Goal: Task Accomplishment & Management: Use online tool/utility

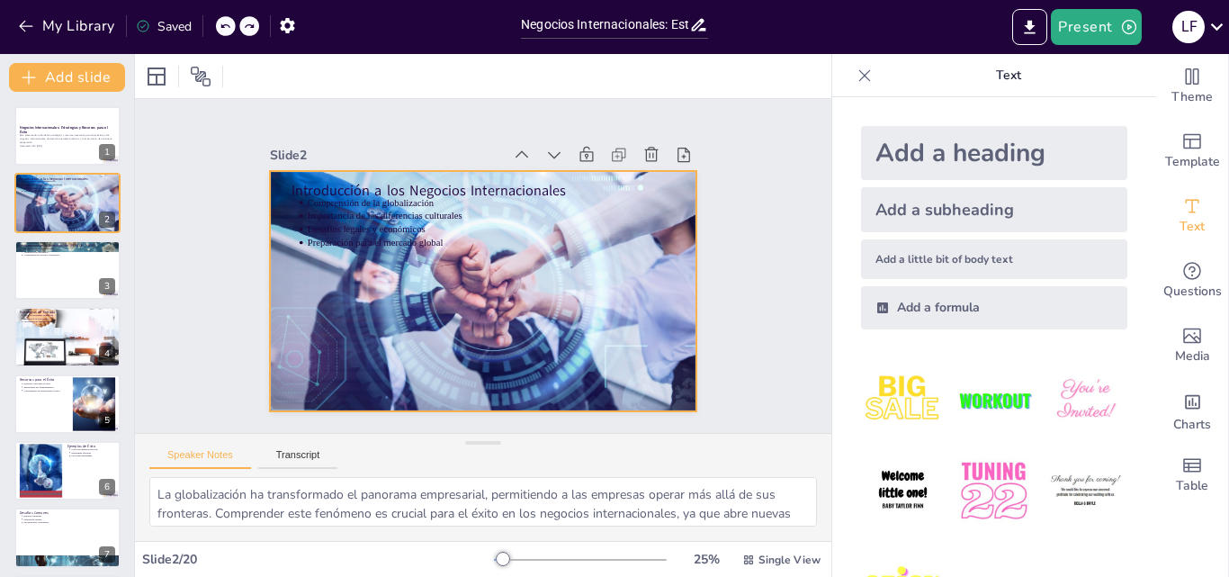
scroll to position [67, 0]
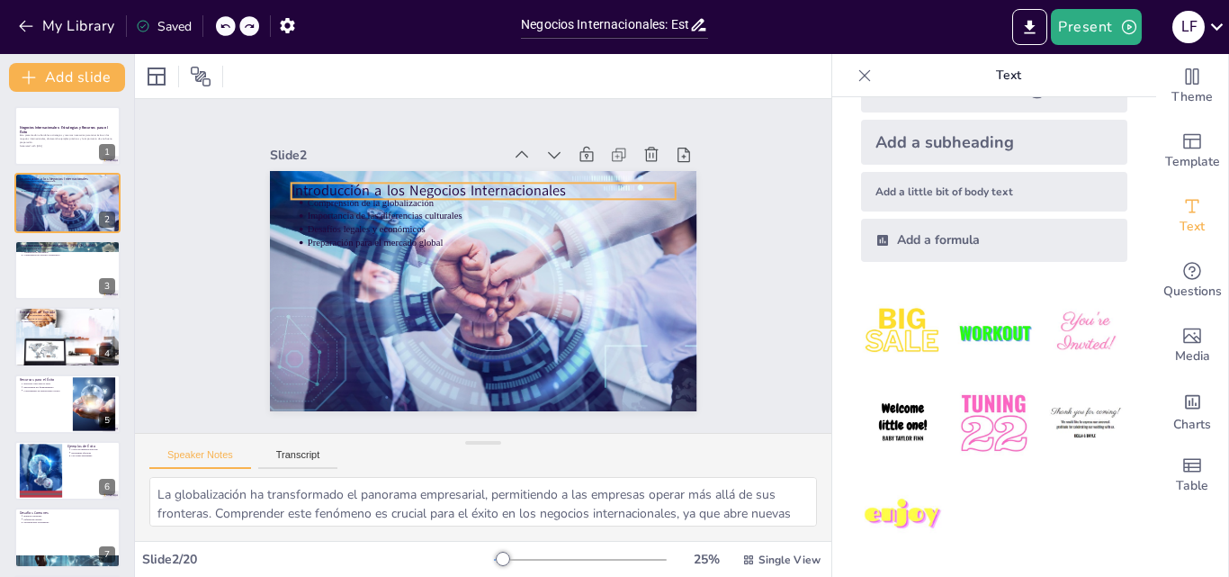
click at [347, 185] on p "Introducción a los Negocios Internacionales" at bounding box center [483, 191] width 384 height 20
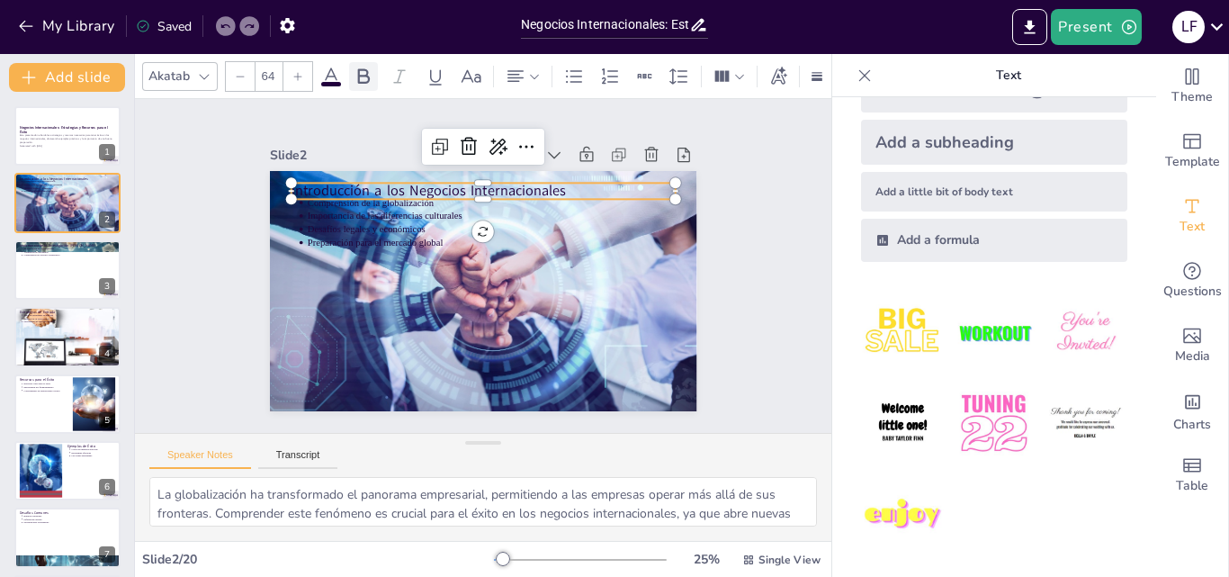
click at [363, 68] on icon at bounding box center [364, 75] width 12 height 15
click at [300, 74] on icon at bounding box center [297, 76] width 11 height 11
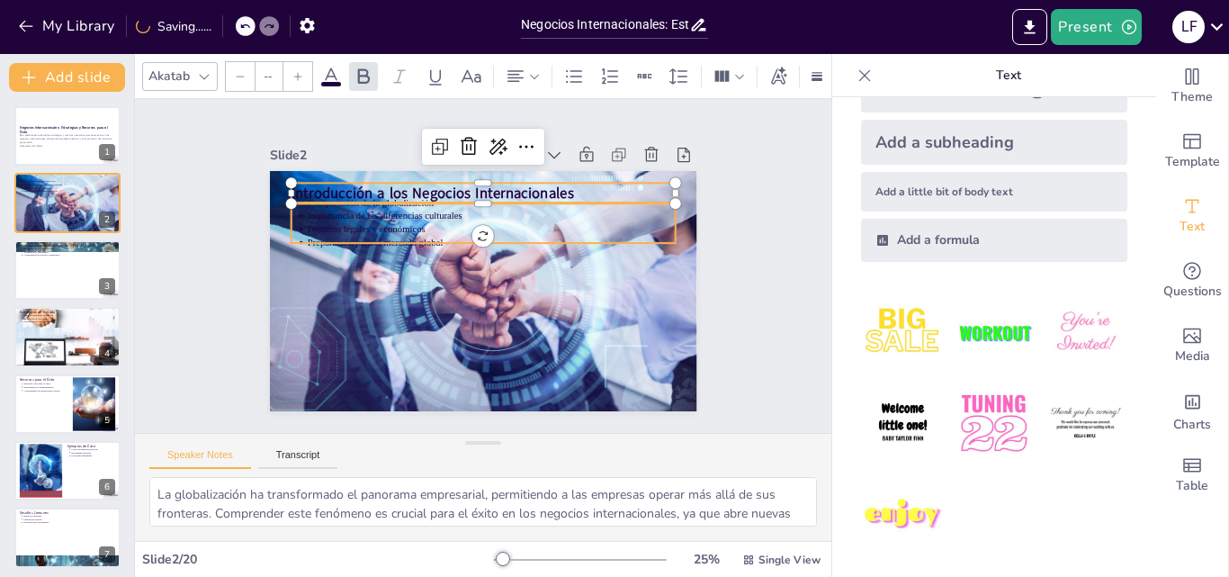
click at [334, 236] on p "Preparación para el mercado global" at bounding box center [491, 242] width 368 height 13
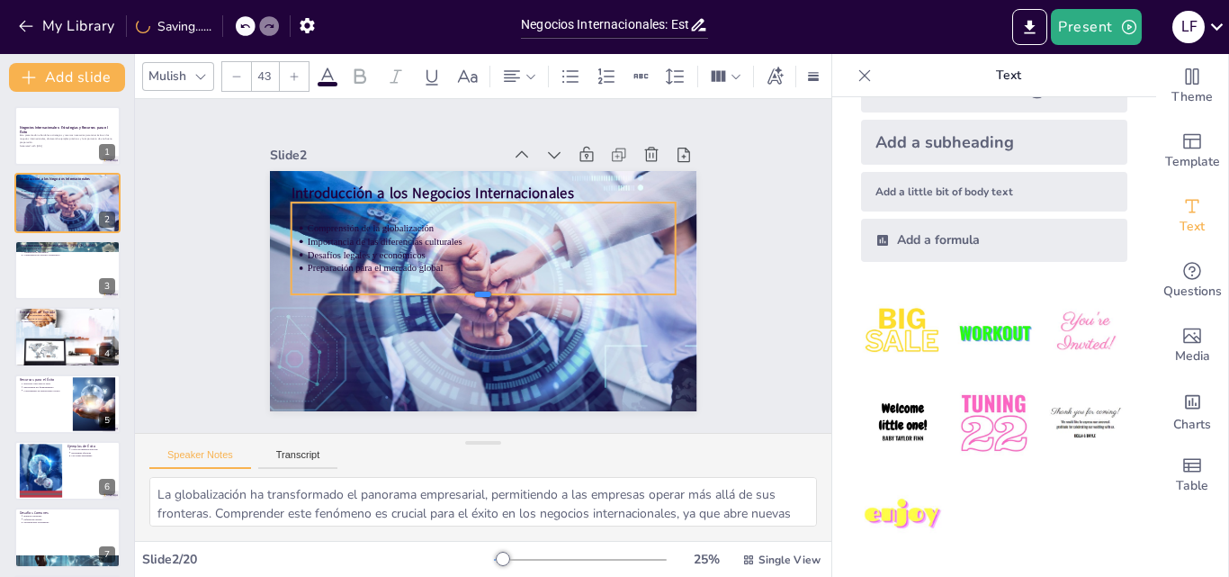
drag, startPoint x: 471, startPoint y: 240, endPoint x: 471, endPoint y: 292, distance: 51.3
click at [471, 294] on div at bounding box center [483, 301] width 384 height 14
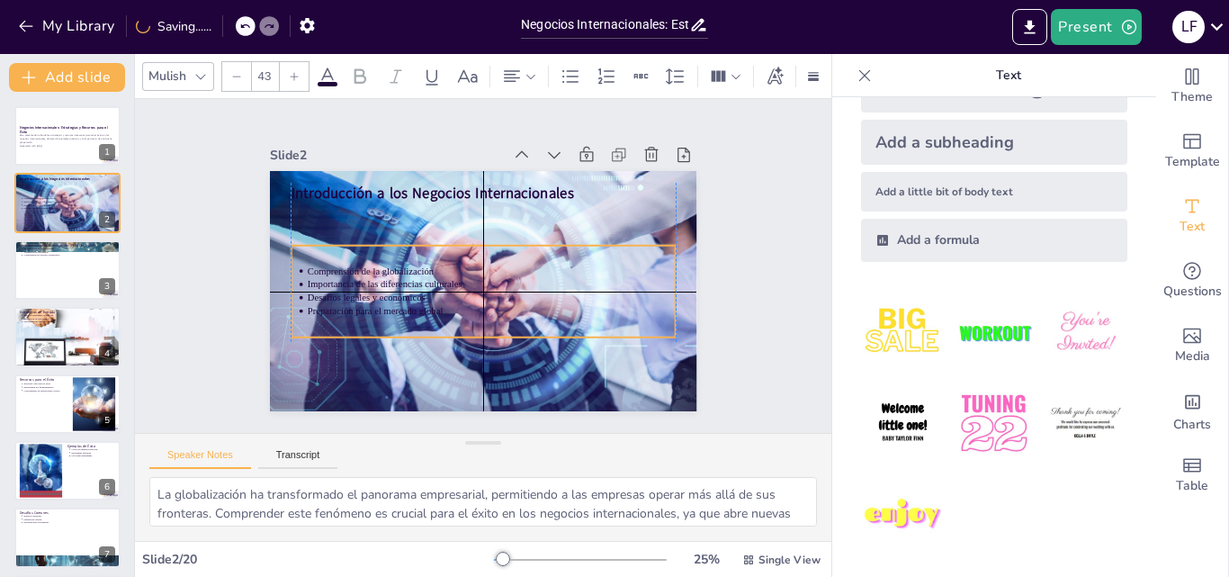
drag, startPoint x: 432, startPoint y: 264, endPoint x: 431, endPoint y: 311, distance: 47.7
click at [431, 311] on p "Preparación para el mercado global" at bounding box center [491, 310] width 368 height 13
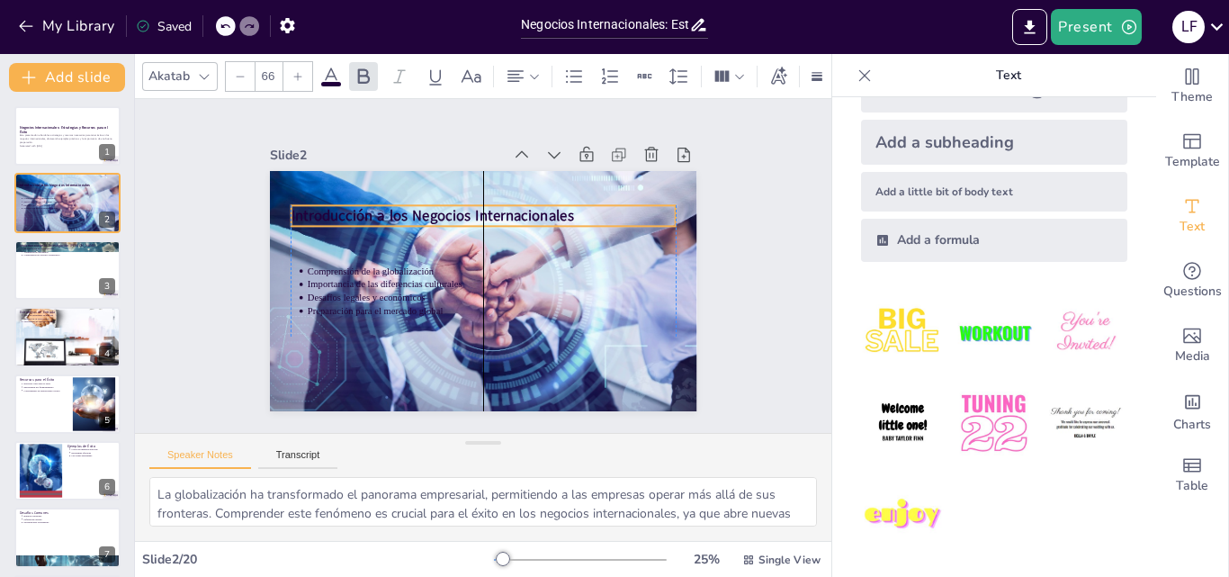
drag, startPoint x: 314, startPoint y: 191, endPoint x: 316, endPoint y: 213, distance: 22.6
click at [316, 213] on span "Introducción a los Negocios Internacionales" at bounding box center [432, 216] width 283 height 20
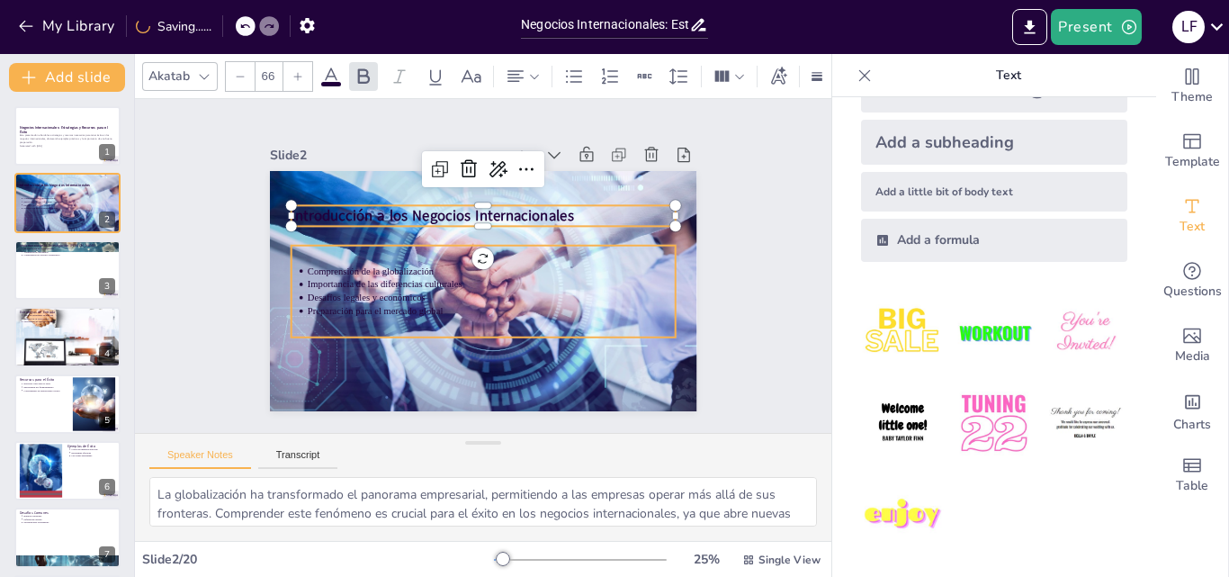
click at [318, 265] on p "Comprensión de la globalización" at bounding box center [491, 271] width 368 height 13
type input "43"
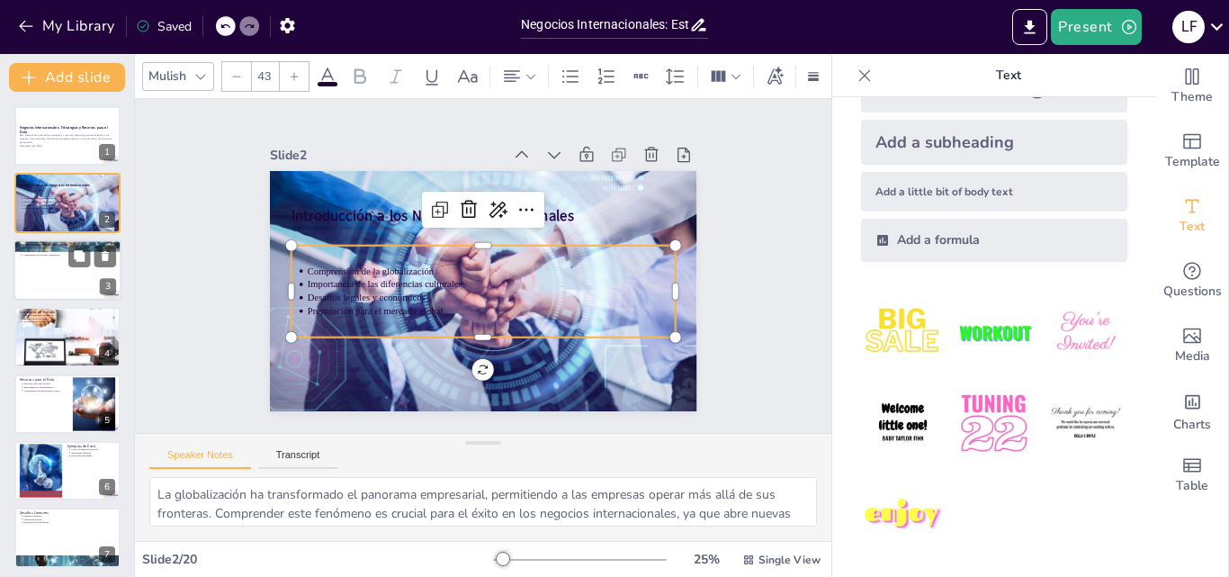
click at [51, 286] on div at bounding box center [67, 269] width 108 height 61
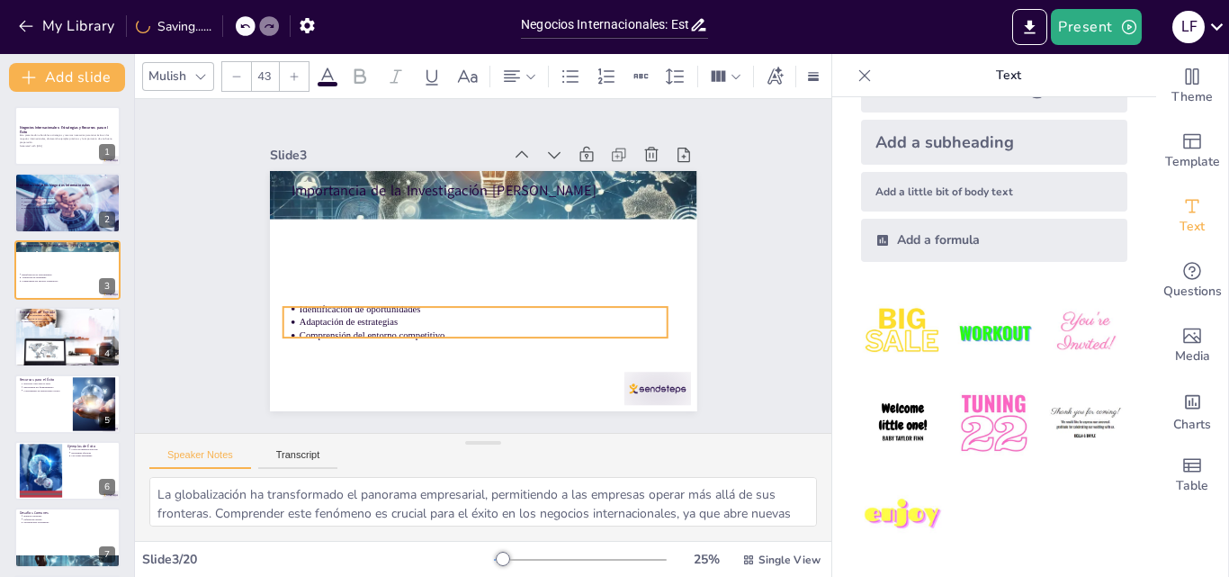
drag, startPoint x: 397, startPoint y: 218, endPoint x: 389, endPoint y: 322, distance: 104.7
click at [389, 328] on p "Comprensión del entorno competitivo" at bounding box center [483, 334] width 368 height 13
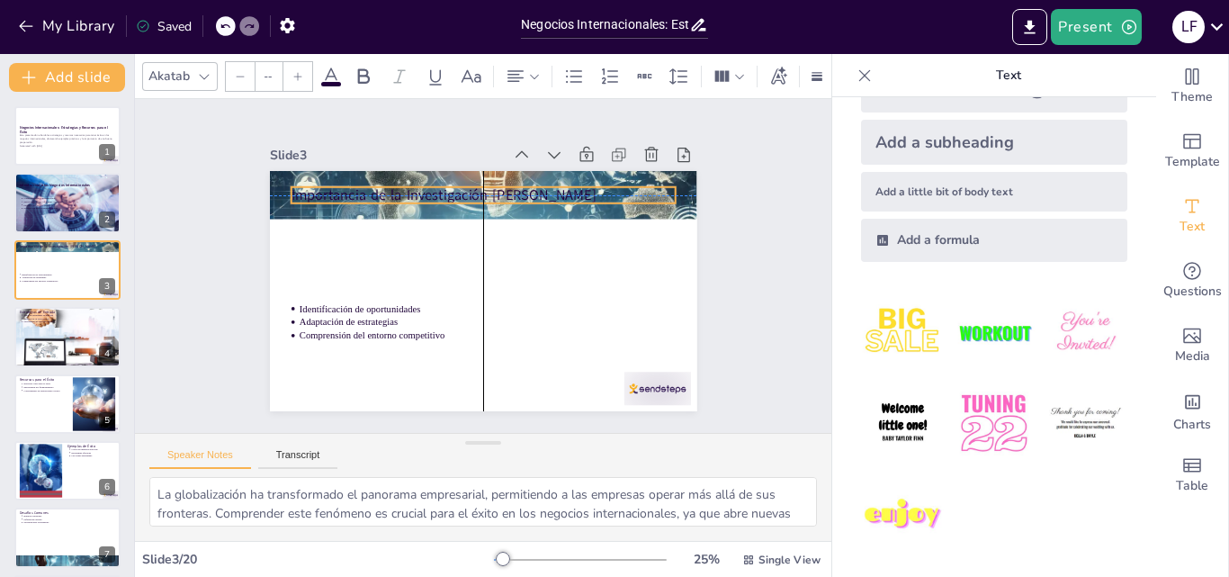
type input "64"
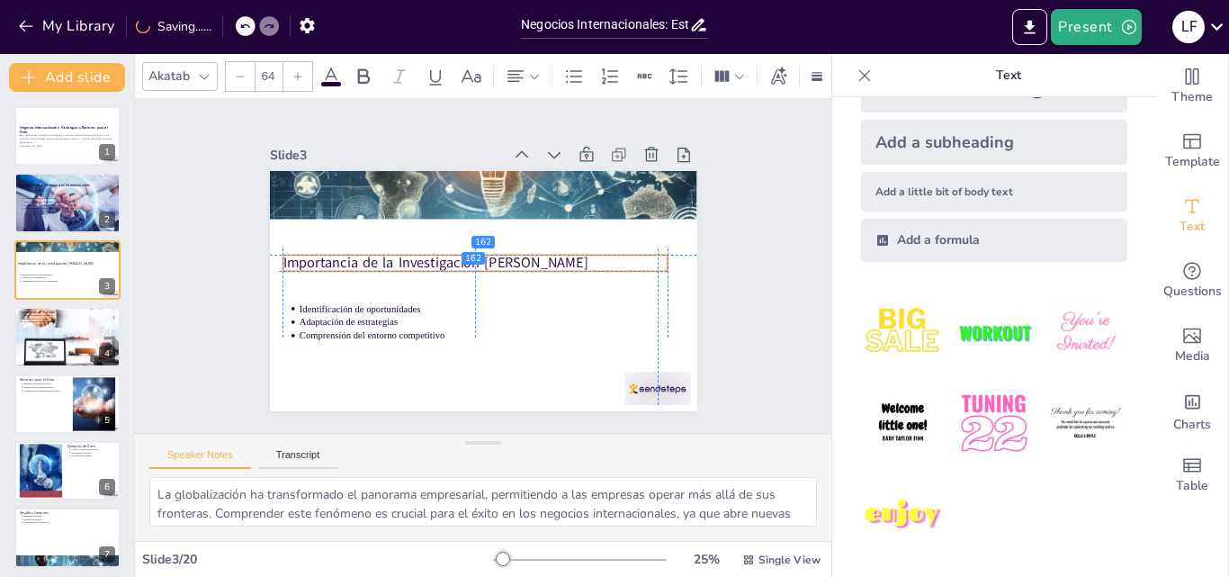
drag, startPoint x: 384, startPoint y: 232, endPoint x: 378, endPoint y: 251, distance: 19.9
click at [378, 253] on p "Importancia de la Investigación [PERSON_NAME]" at bounding box center [475, 263] width 384 height 20
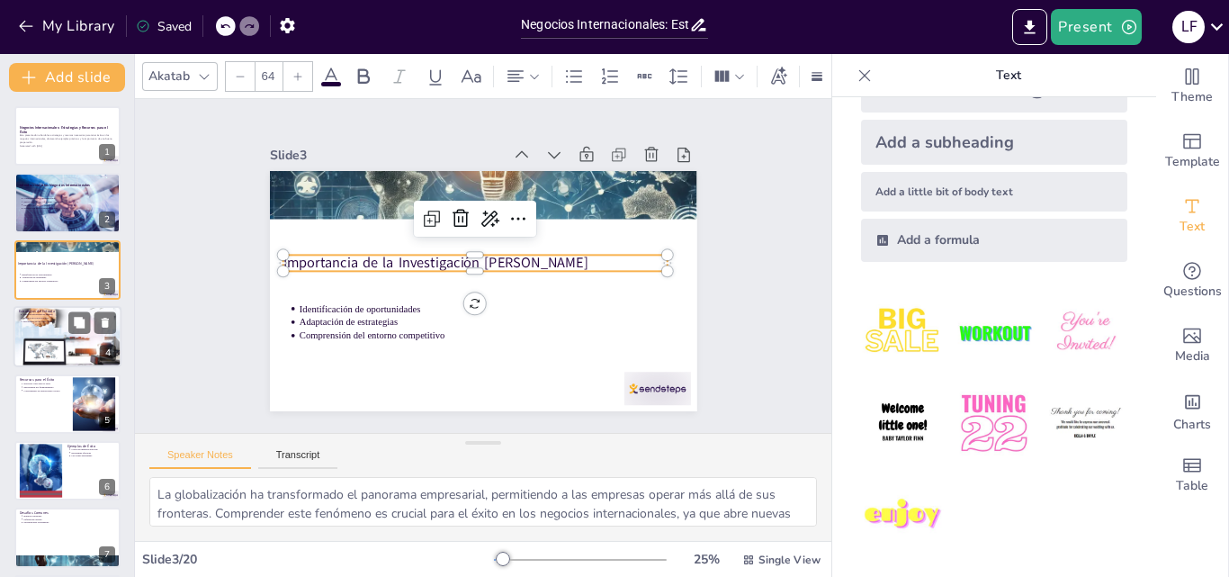
click at [73, 344] on div at bounding box center [68, 336] width 114 height 61
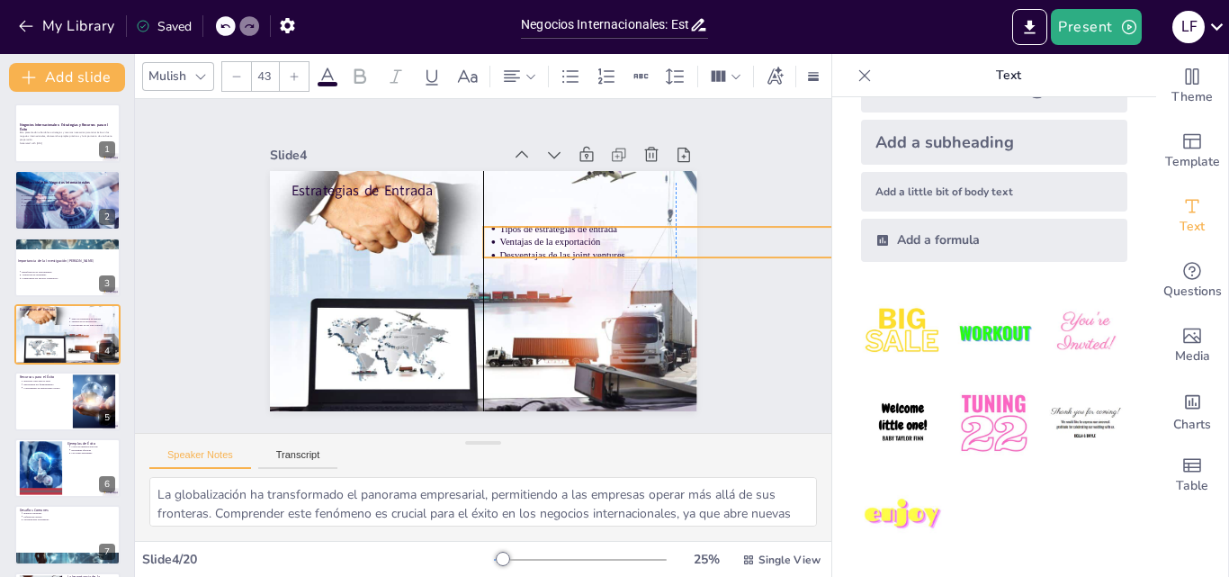
drag, startPoint x: 369, startPoint y: 193, endPoint x: 563, endPoint y: 217, distance: 195.9
click at [563, 222] on p "Tipos de estrategias de entrada" at bounding box center [683, 228] width 368 height 13
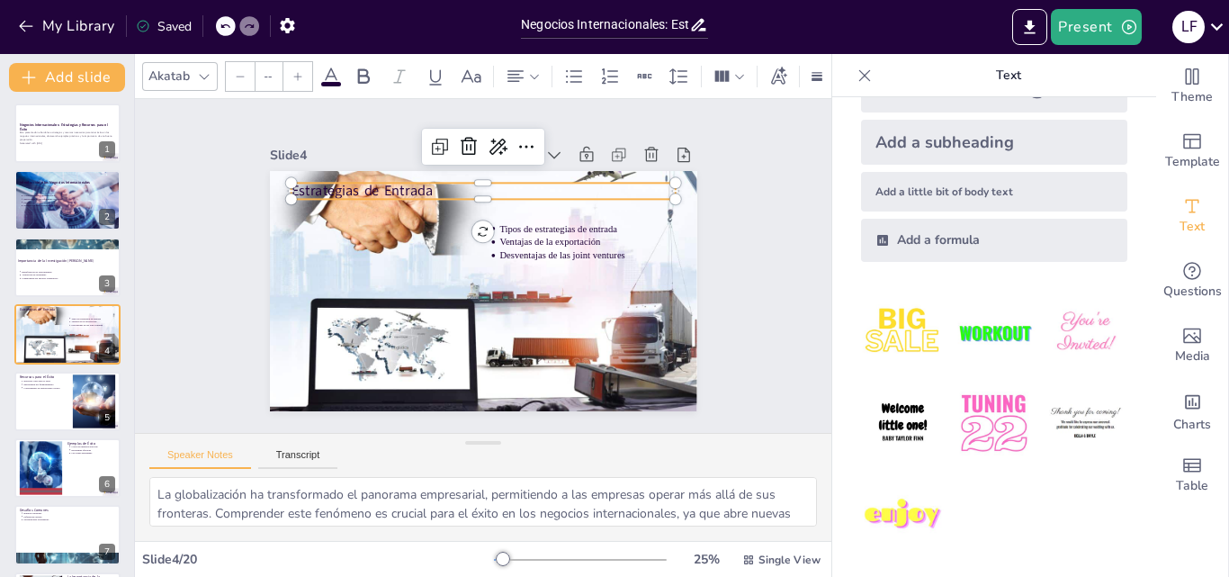
type input "64"
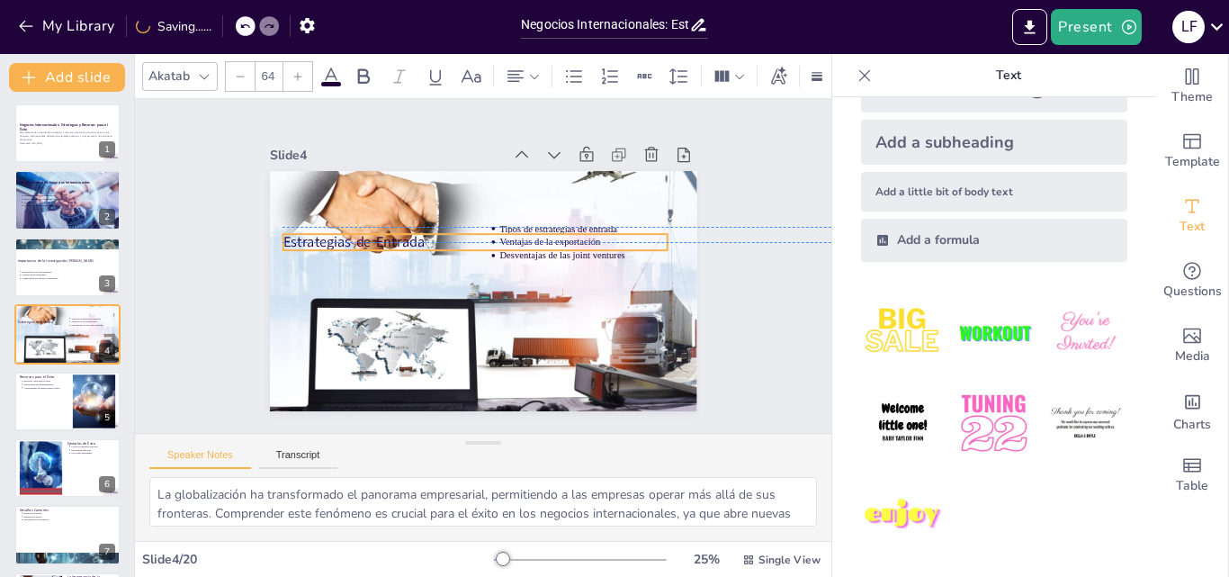
drag, startPoint x: 376, startPoint y: 188, endPoint x: 368, endPoint y: 233, distance: 45.7
click at [368, 233] on p "Estrategias de Entrada" at bounding box center [475, 242] width 384 height 20
click at [31, 395] on div at bounding box center [67, 401] width 108 height 61
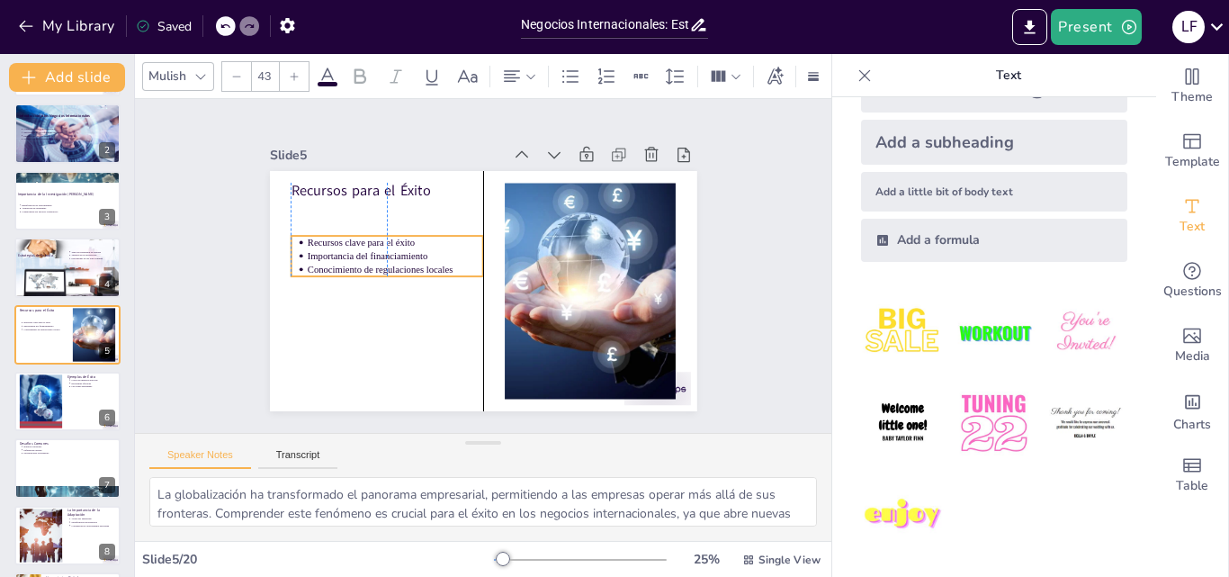
drag, startPoint x: 343, startPoint y: 203, endPoint x: 345, endPoint y: 238, distance: 35.1
click at [345, 238] on p "Recursos clave para el éxito" at bounding box center [395, 242] width 176 height 13
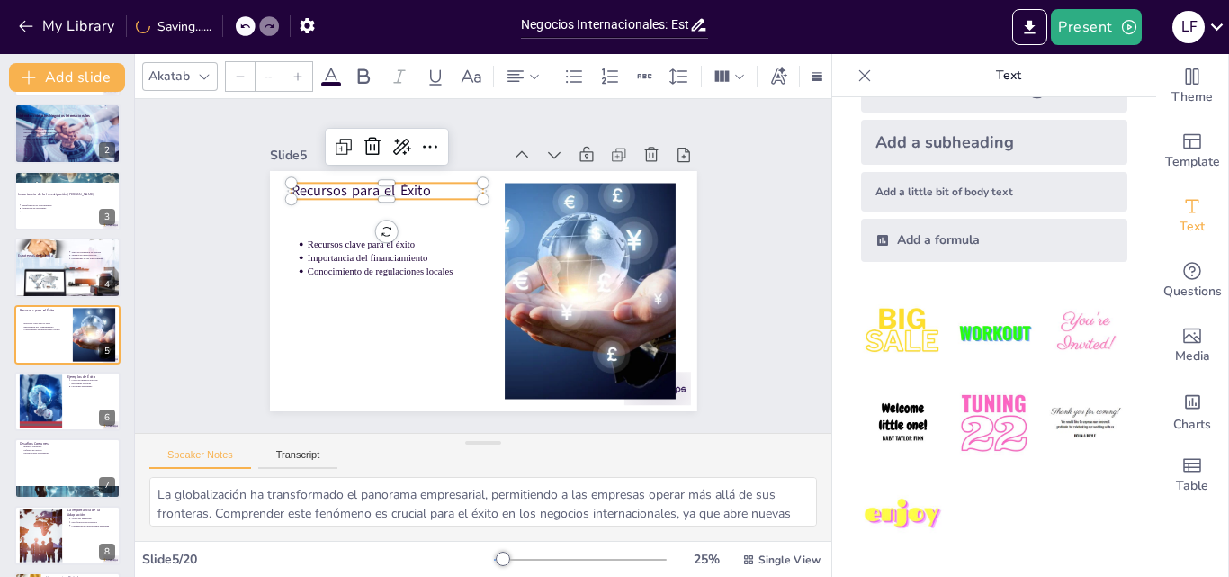
type input "64"
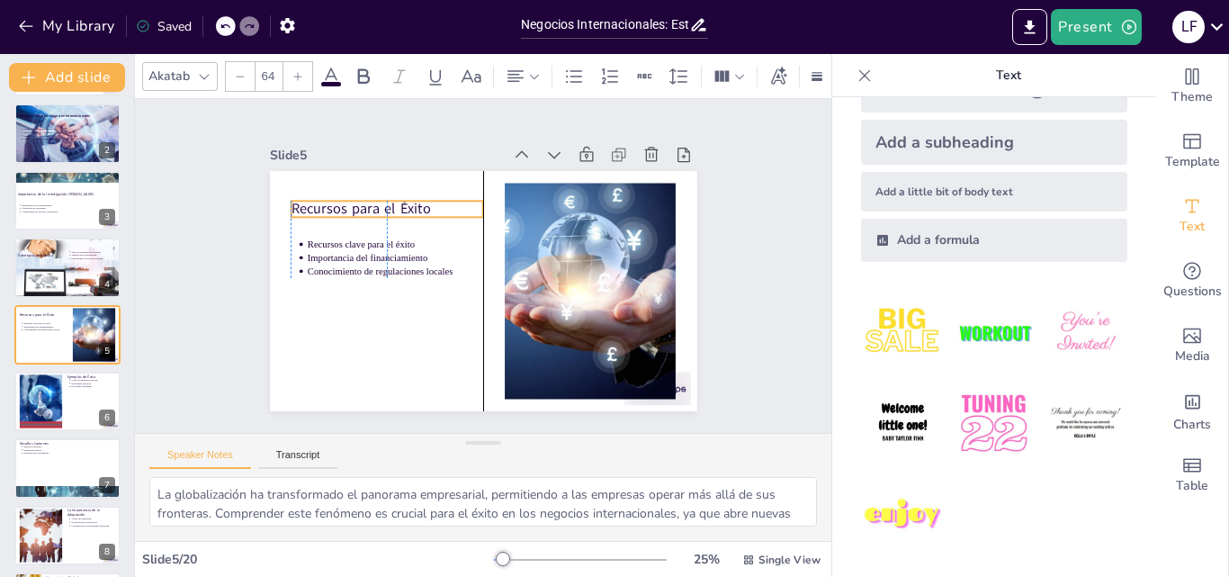
drag, startPoint x: 294, startPoint y: 179, endPoint x: 294, endPoint y: 195, distance: 16.2
click at [294, 199] on p "Recursos para el Éxito" at bounding box center [387, 209] width 193 height 20
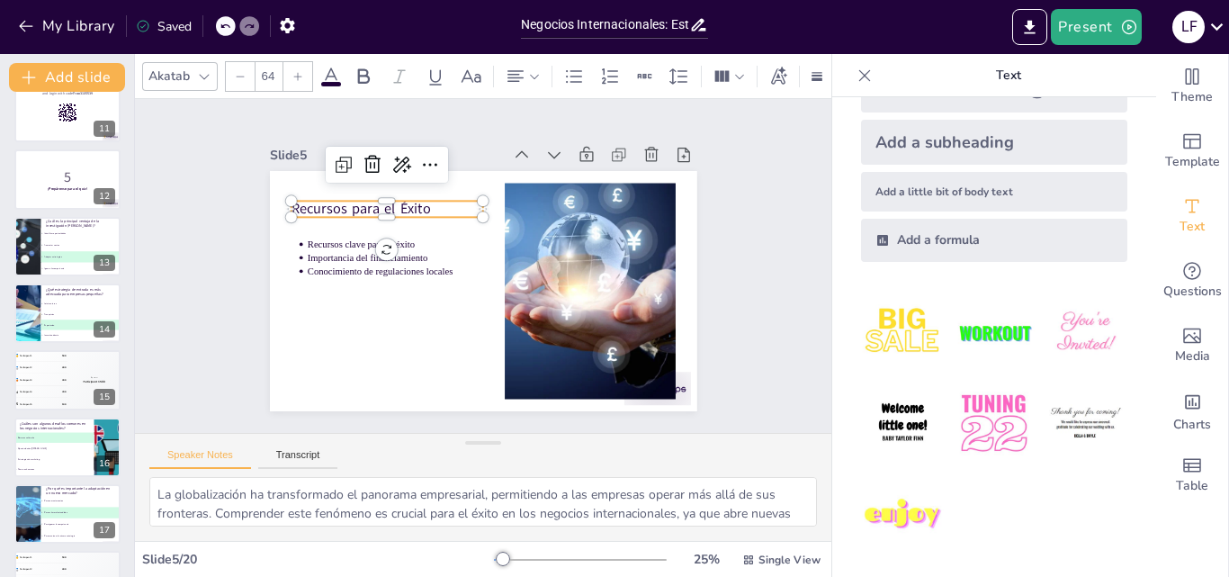
scroll to position [875, 0]
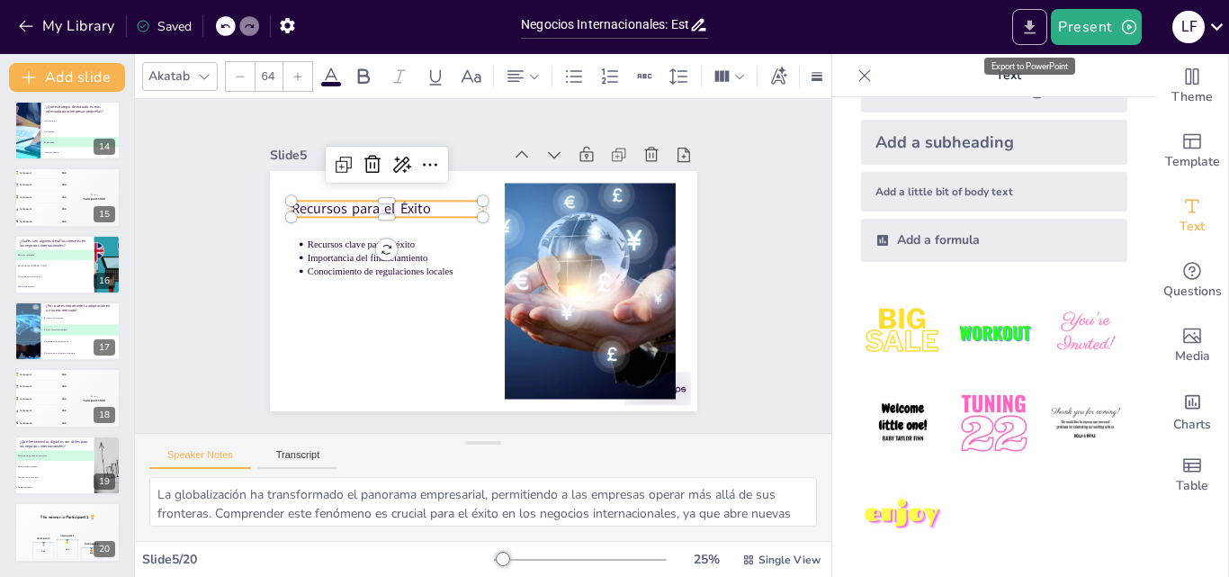
click at [1037, 21] on icon "Export to PowerPoint" at bounding box center [1029, 27] width 19 height 19
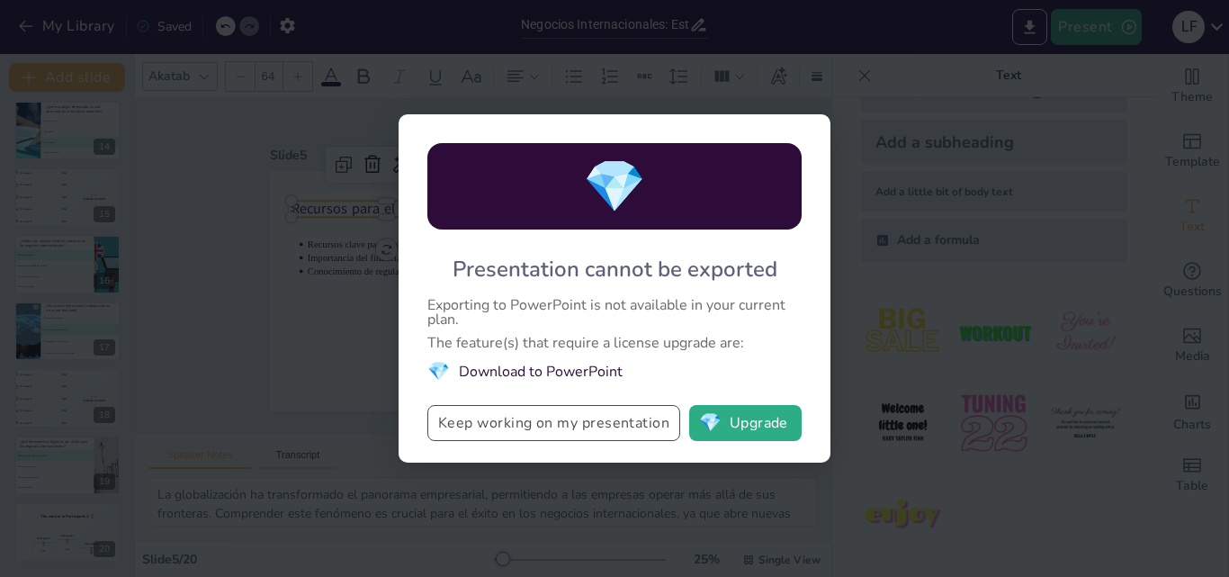
click at [616, 415] on button "Keep working on my presentation" at bounding box center [553, 423] width 253 height 36
